Goal: Navigation & Orientation: Find specific page/section

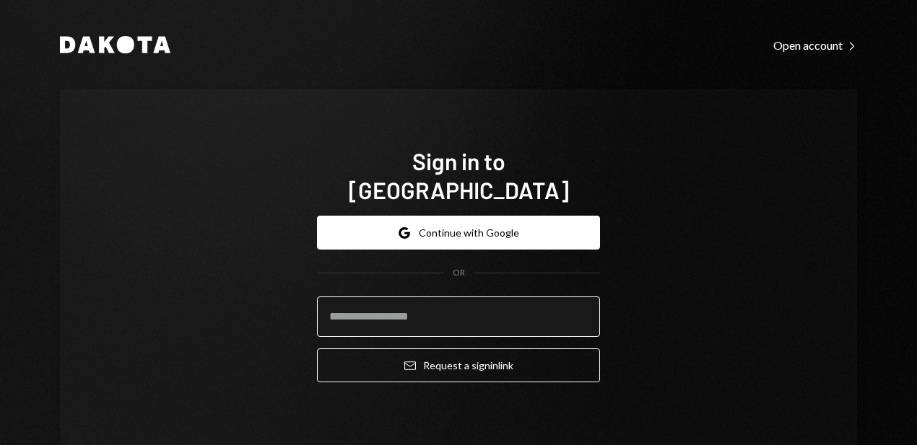
click at [378, 297] on input "email" at bounding box center [458, 317] width 283 height 40
type input "**********"
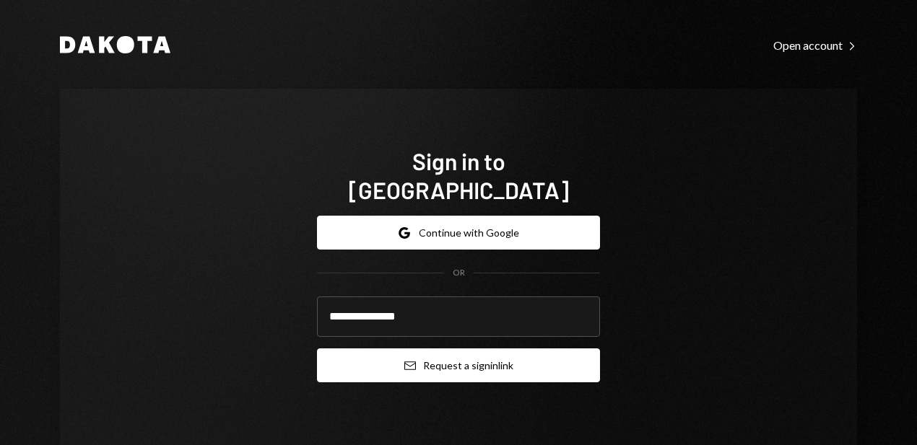
click at [424, 349] on button "Email Request a sign in link" at bounding box center [458, 366] width 283 height 34
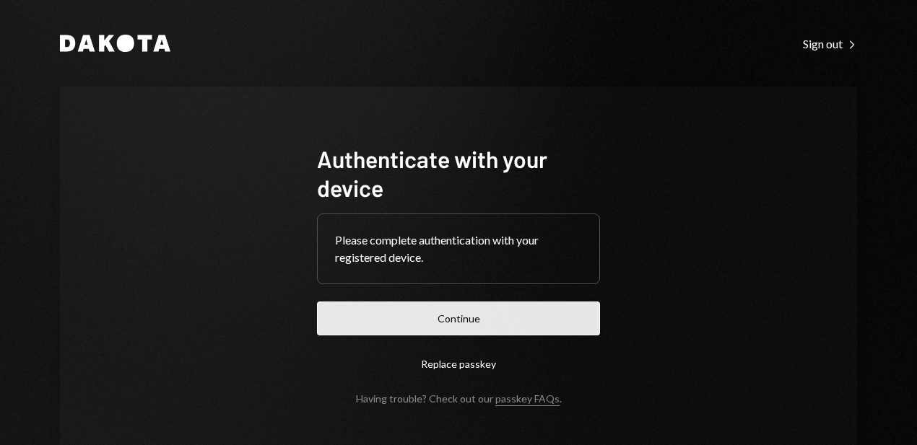
click at [460, 318] on button "Continue" at bounding box center [458, 319] width 283 height 34
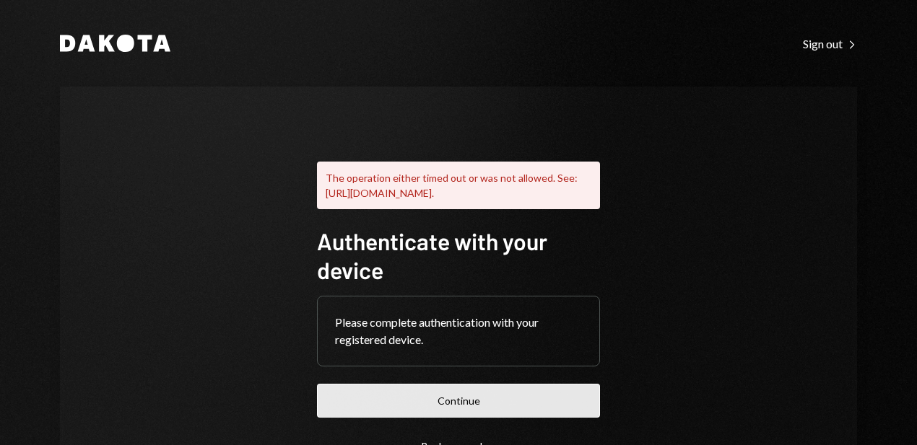
click at [433, 414] on button "Continue" at bounding box center [458, 401] width 283 height 34
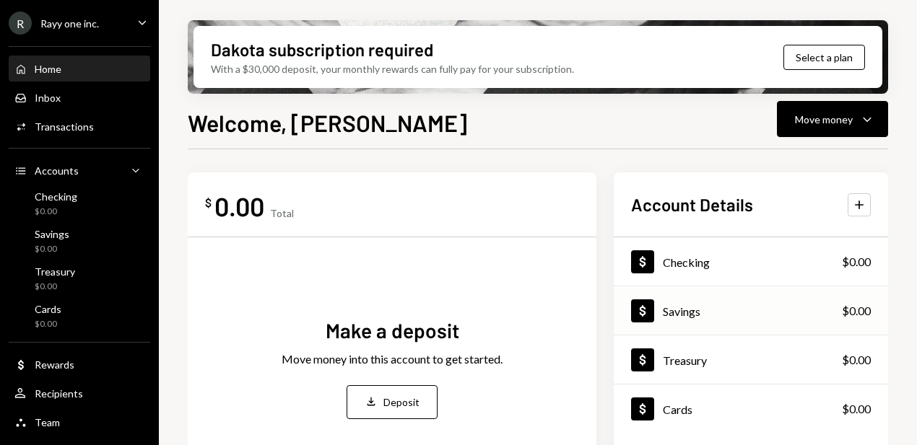
scroll to position [3, 0]
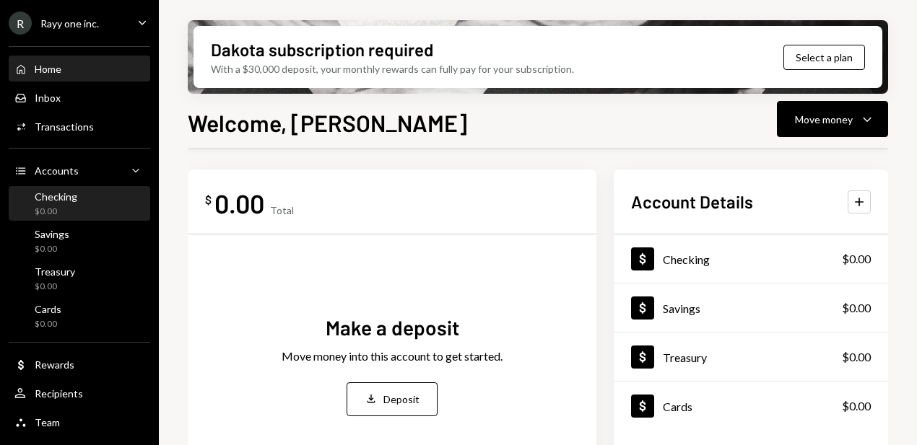
click at [49, 194] on div "Checking" at bounding box center [56, 197] width 43 height 12
